Goal: Task Accomplishment & Management: Complete application form

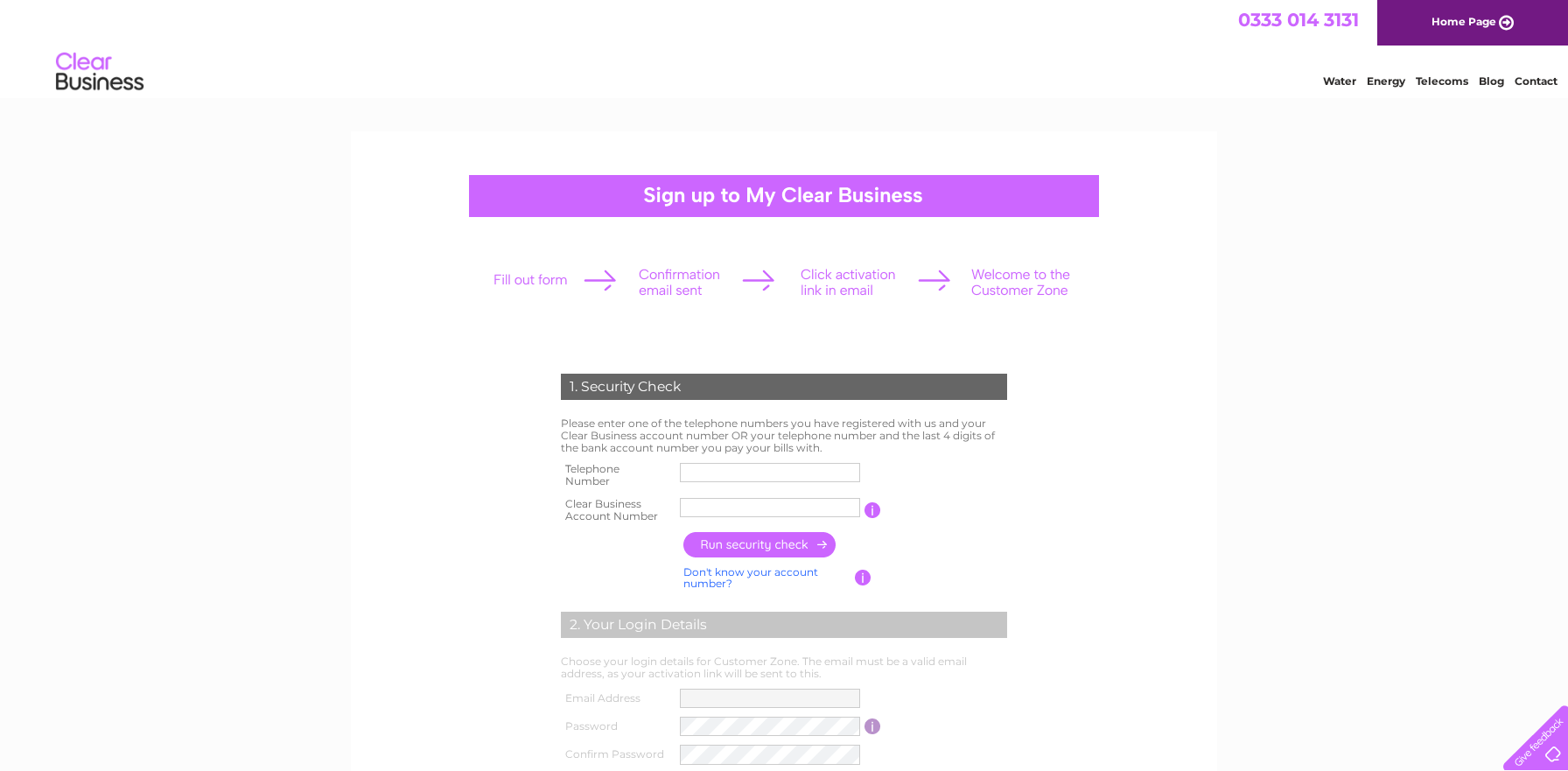
click at [713, 475] on input "text" at bounding box center [770, 472] width 180 height 19
type input "02843724275"
click at [702, 510] on input "text" at bounding box center [770, 507] width 180 height 19
click at [694, 512] on input "text" at bounding box center [770, 507] width 180 height 19
click at [764, 498] on input "1067" at bounding box center [770, 507] width 180 height 19
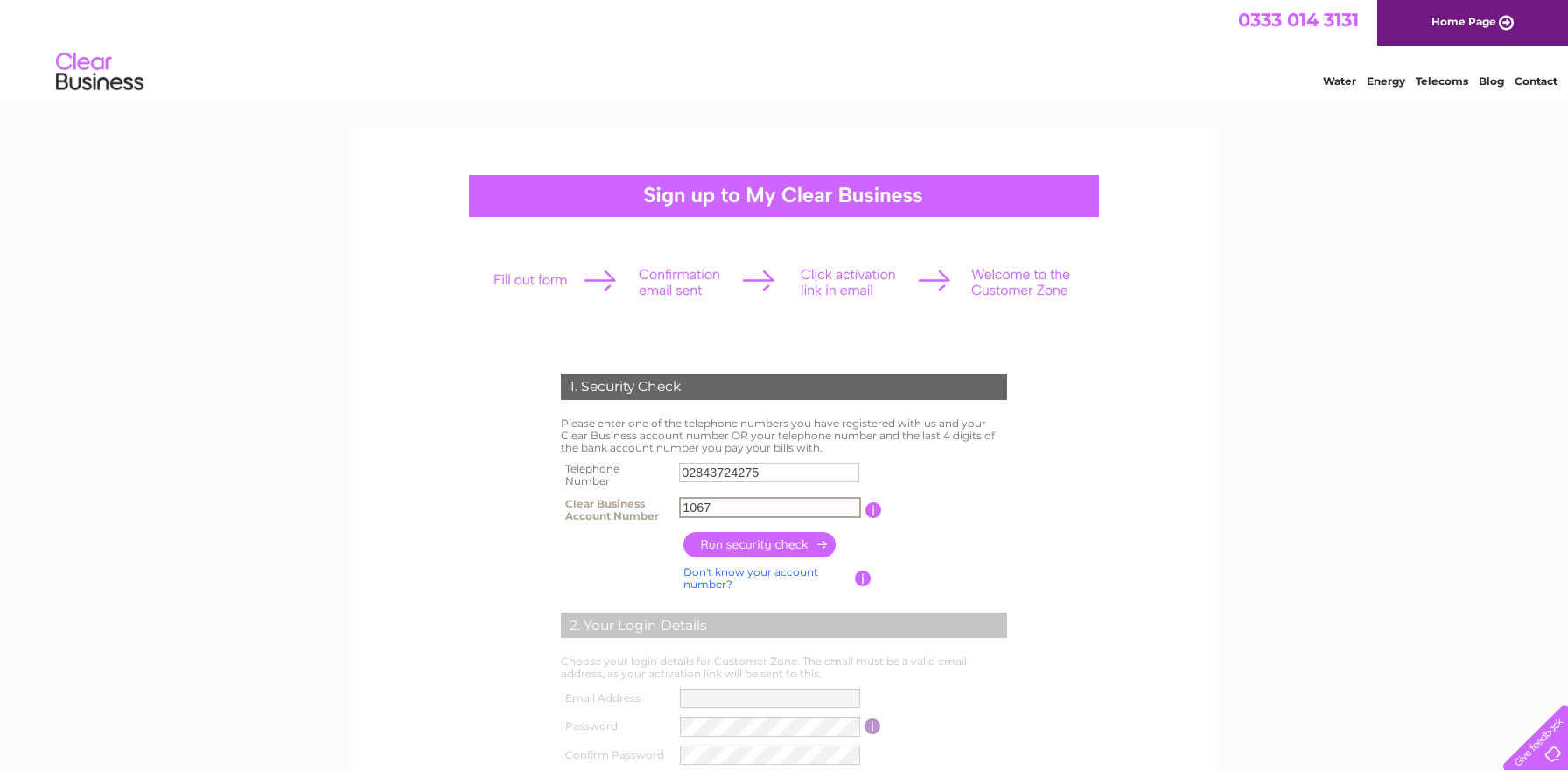
click at [742, 506] on input "1067" at bounding box center [770, 507] width 182 height 21
type input "1067962"
click at [790, 542] on input "button" at bounding box center [760, 544] width 154 height 25
type input "**********"
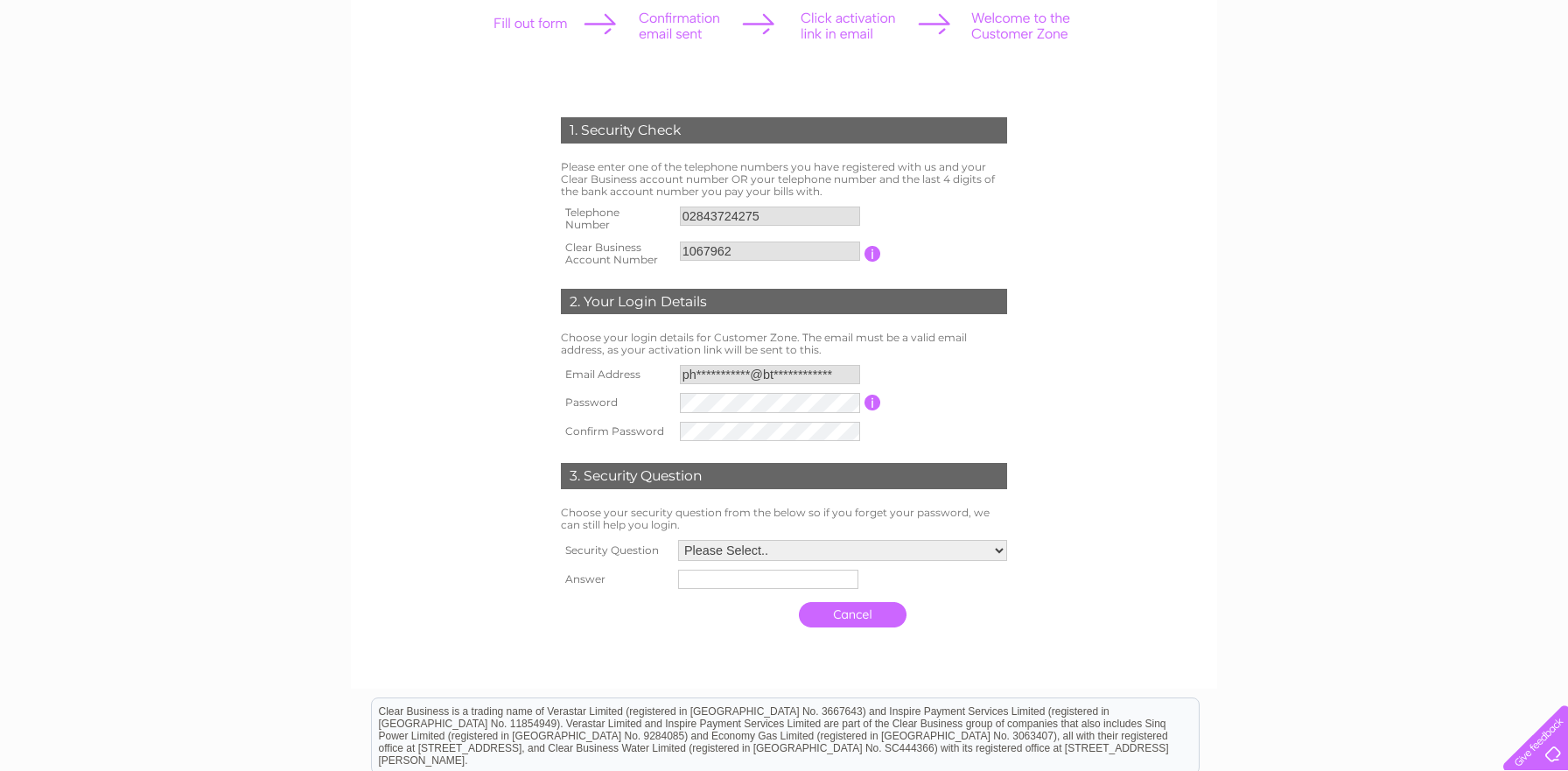
scroll to position [258, 0]
click at [845, 367] on input "**********" at bounding box center [770, 373] width 180 height 19
click at [842, 373] on input "**********" at bounding box center [770, 374] width 182 height 21
click at [1159, 456] on form "1. Security Check Please enter one of the telephone numbers you have registered…" at bounding box center [784, 376] width 833 height 590
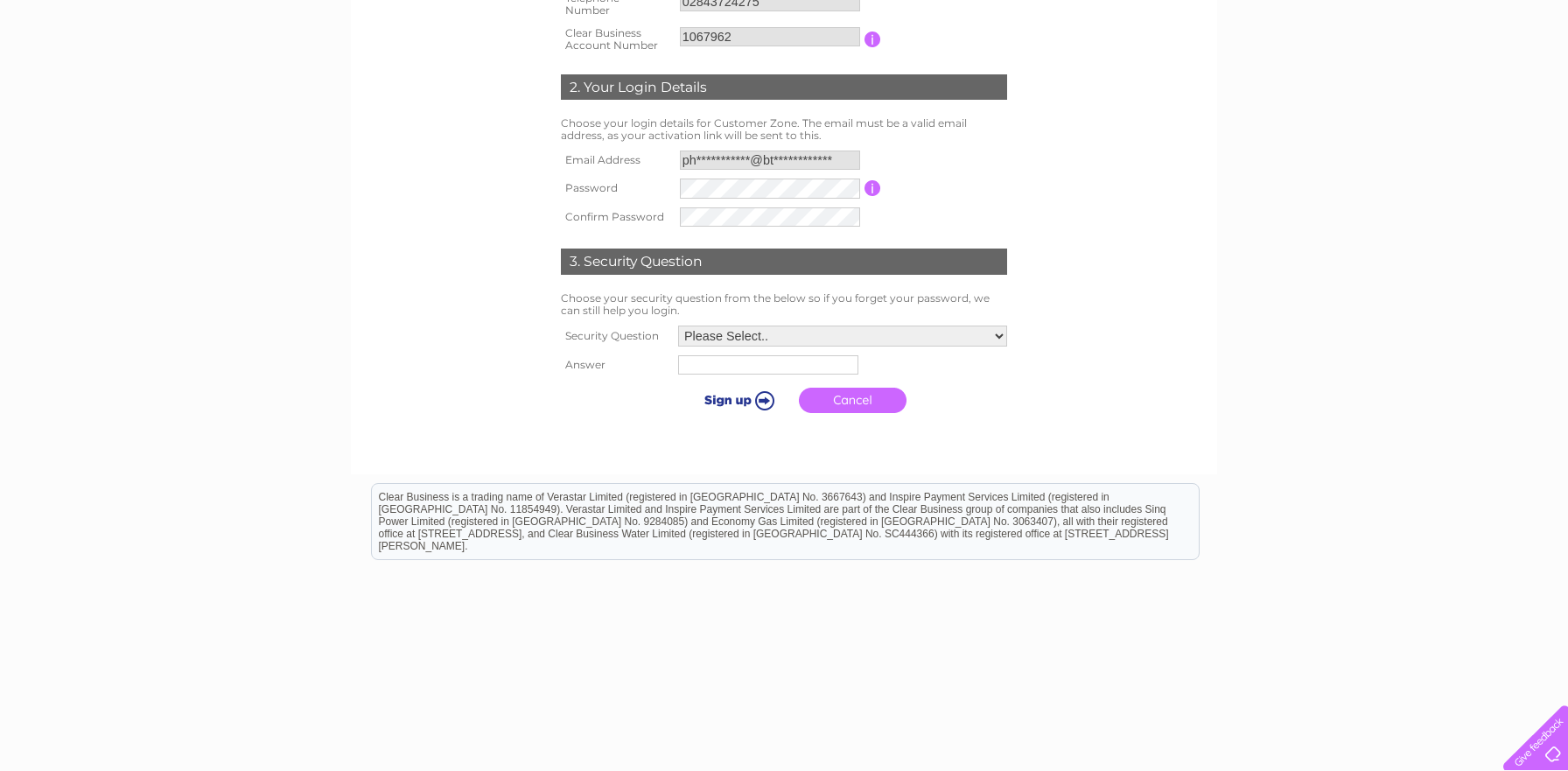
scroll to position [481, 0]
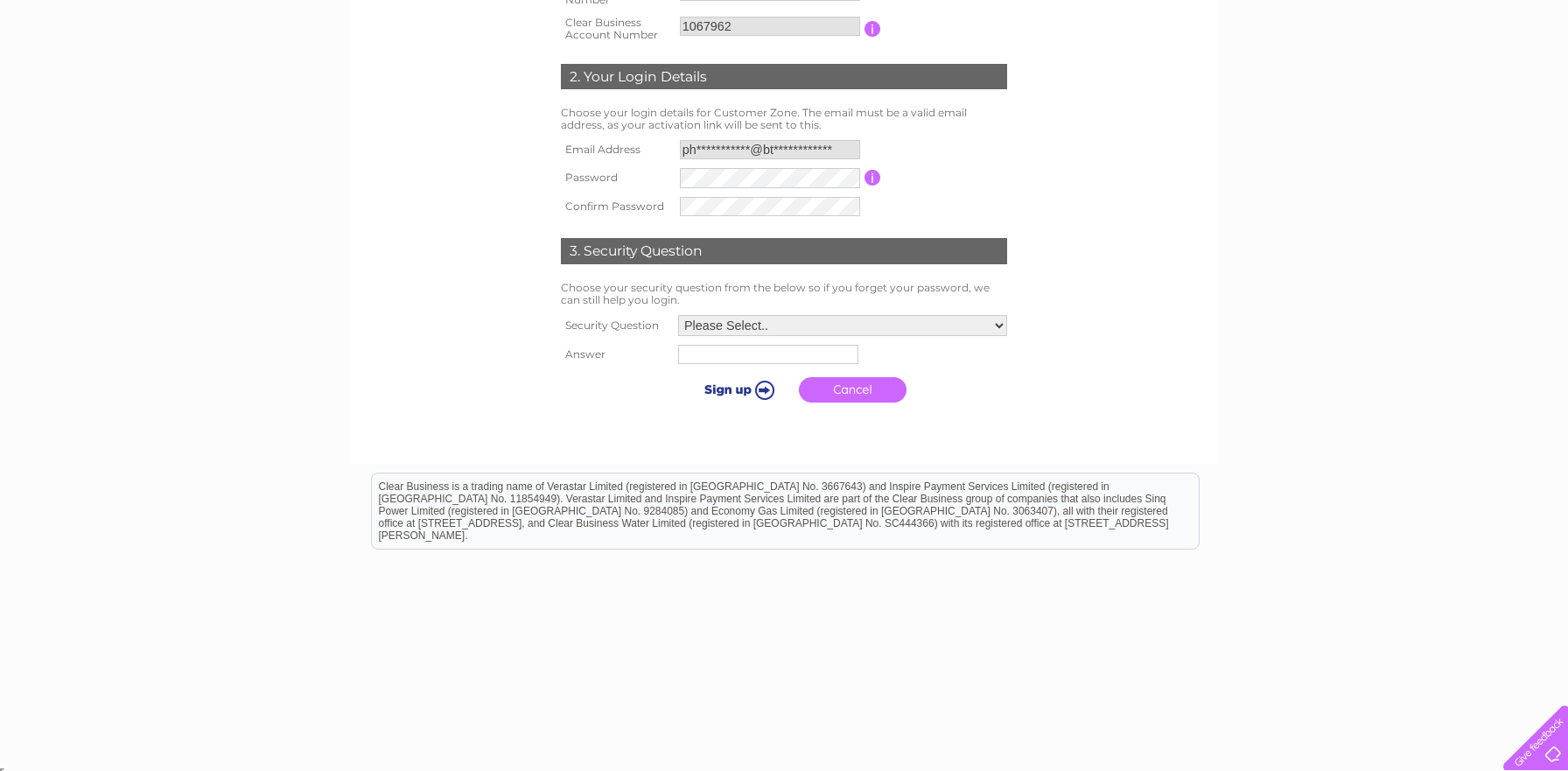
click at [999, 328] on select "Please Select.. In what town or city was your first job? In what town or city d…" at bounding box center [843, 324] width 329 height 21
select select "3"
click at [676, 315] on select "Please Select.. In what town or city was your first job? In what town or city d…" at bounding box center [842, 325] width 331 height 23
click at [765, 358] on input "text" at bounding box center [766, 355] width 180 height 19
type input "Tandragee"
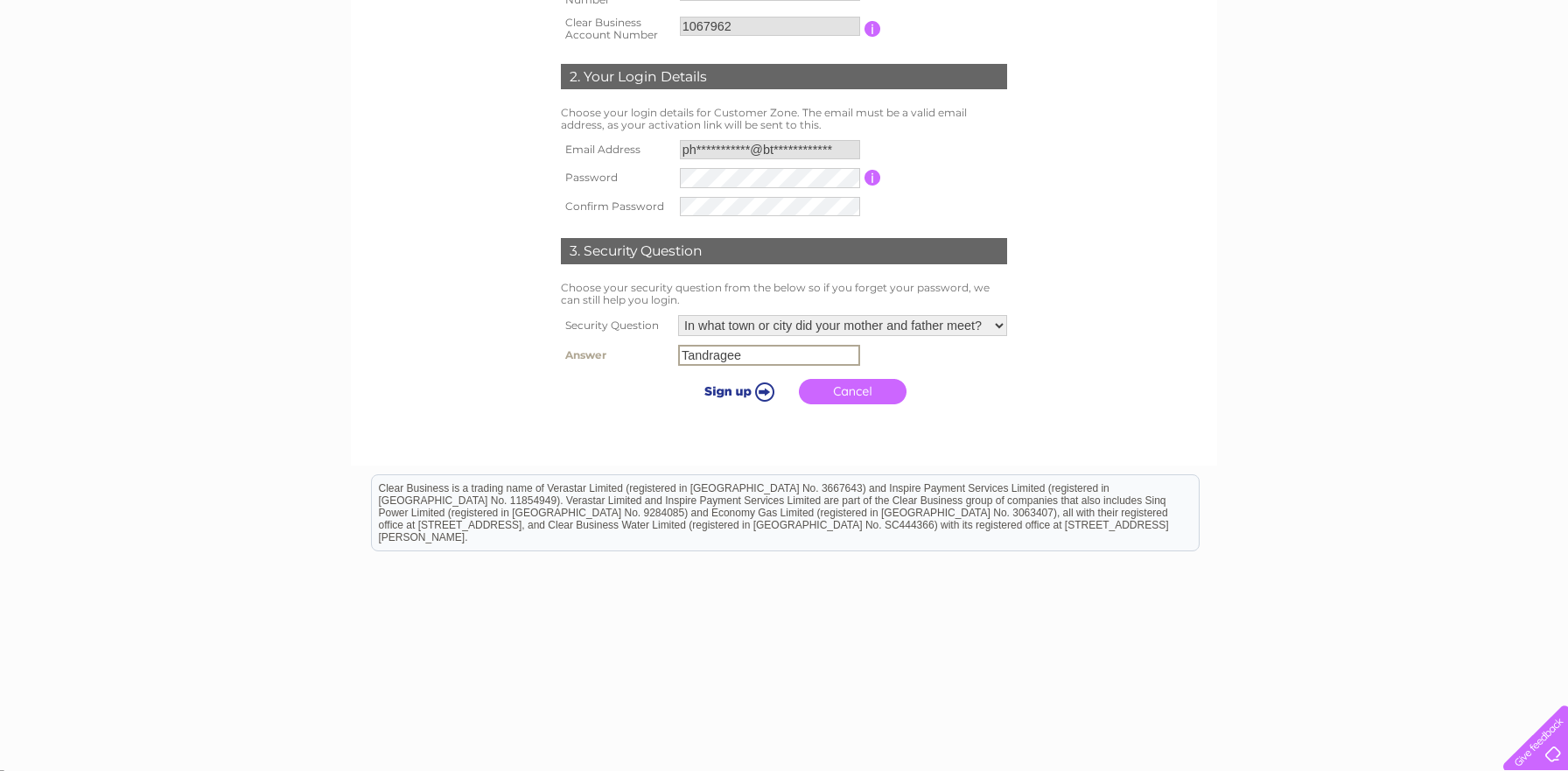
click at [824, 457] on div "1. Security Check Please enter one of the telephone numbers you have registered…" at bounding box center [784, 58] width 866 height 815
click at [724, 393] on input "submit" at bounding box center [736, 389] width 108 height 24
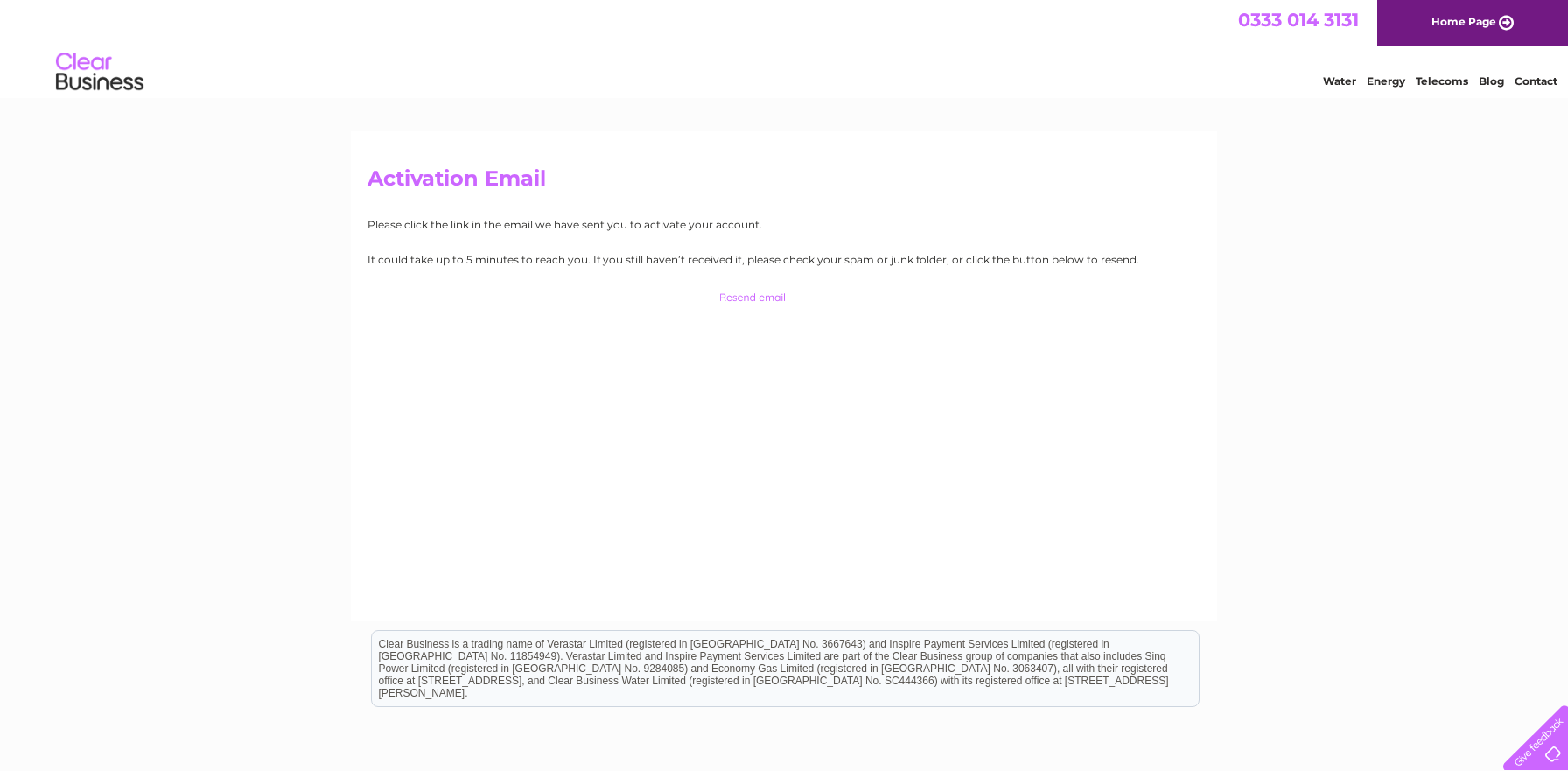
click at [1409, 418] on div "Activation Email Please click the link in the email we have sent you to activat…" at bounding box center [784, 525] width 1568 height 789
